Goal: Book appointment/travel/reservation

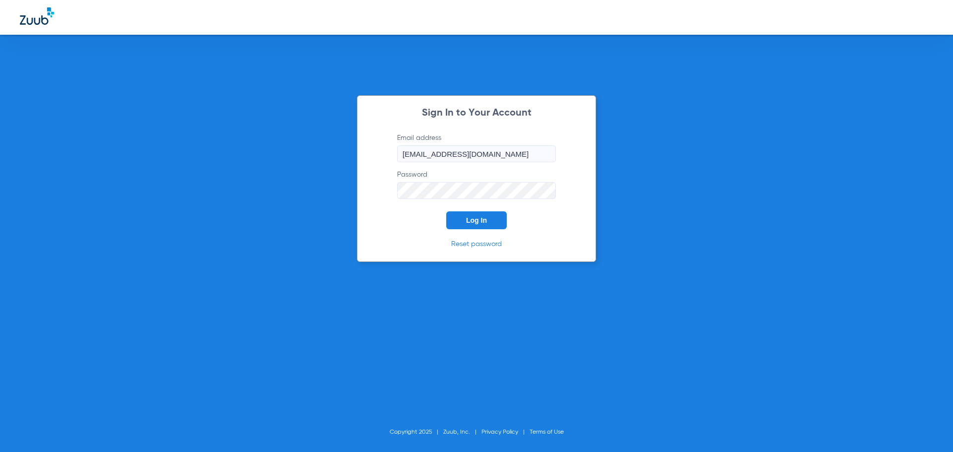
click at [478, 221] on span "Log In" at bounding box center [476, 221] width 21 height 8
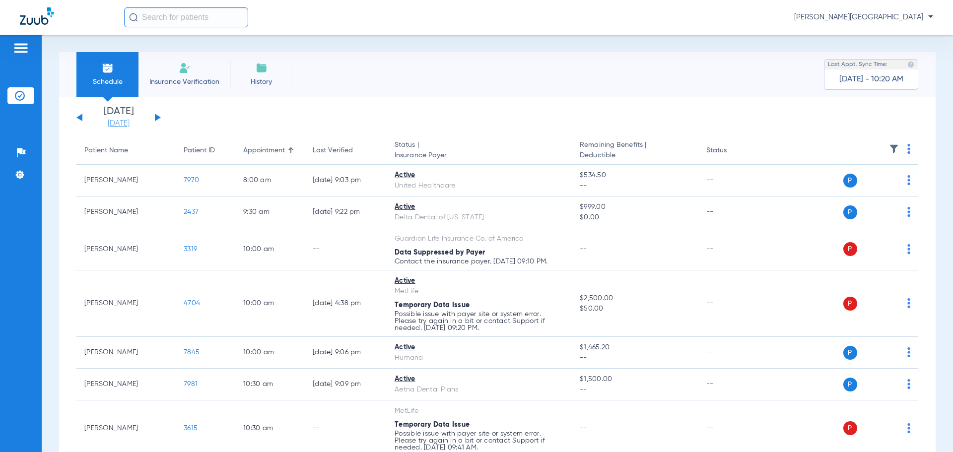
click at [121, 126] on link "[DATE]" at bounding box center [119, 124] width 60 height 10
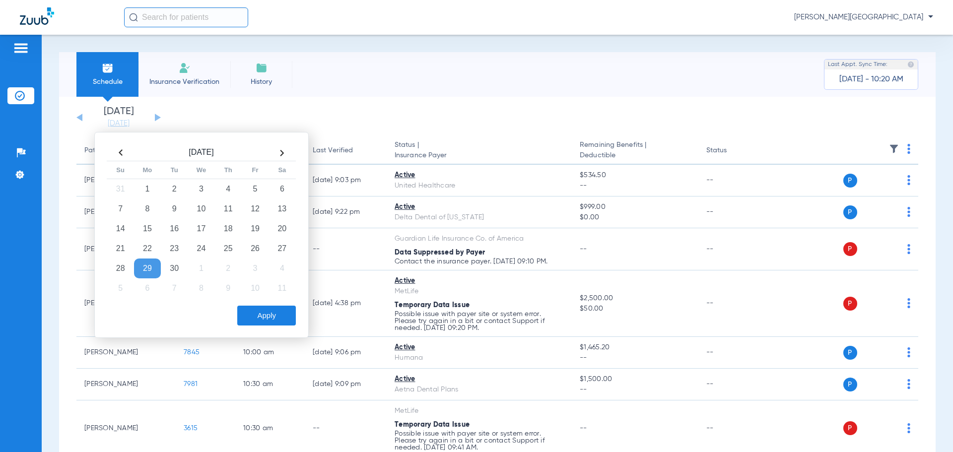
click at [282, 154] on th at bounding box center [282, 153] width 27 height 16
click at [229, 191] on td "2" at bounding box center [228, 189] width 27 height 20
click at [274, 315] on button "Apply" at bounding box center [266, 316] width 59 height 20
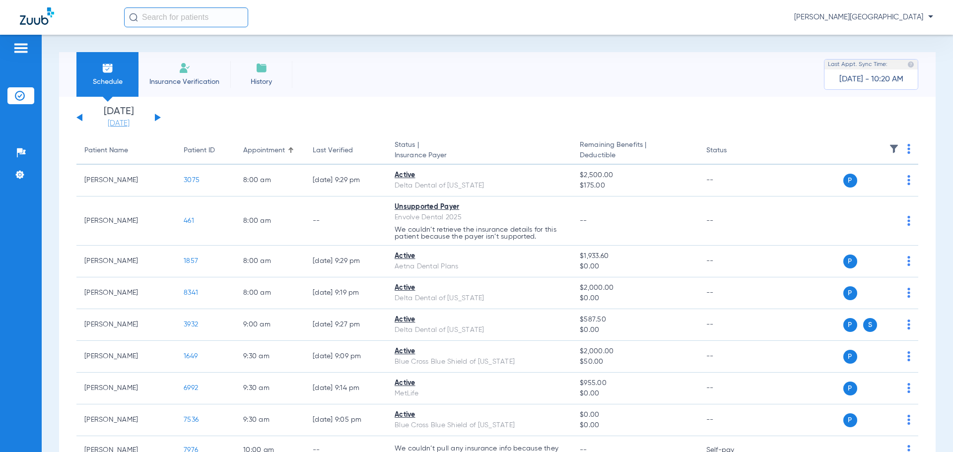
click at [117, 120] on link "[DATE]" at bounding box center [119, 124] width 60 height 10
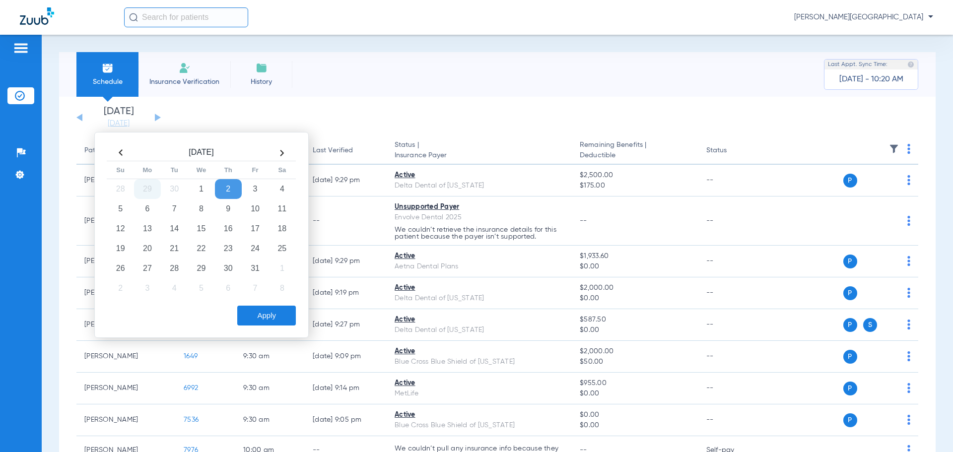
click at [120, 153] on th at bounding box center [120, 153] width 27 height 16
click at [149, 264] on td "29" at bounding box center [147, 269] width 27 height 20
click at [263, 320] on button "Apply" at bounding box center [266, 316] width 59 height 20
